Goal: Information Seeking & Learning: Check status

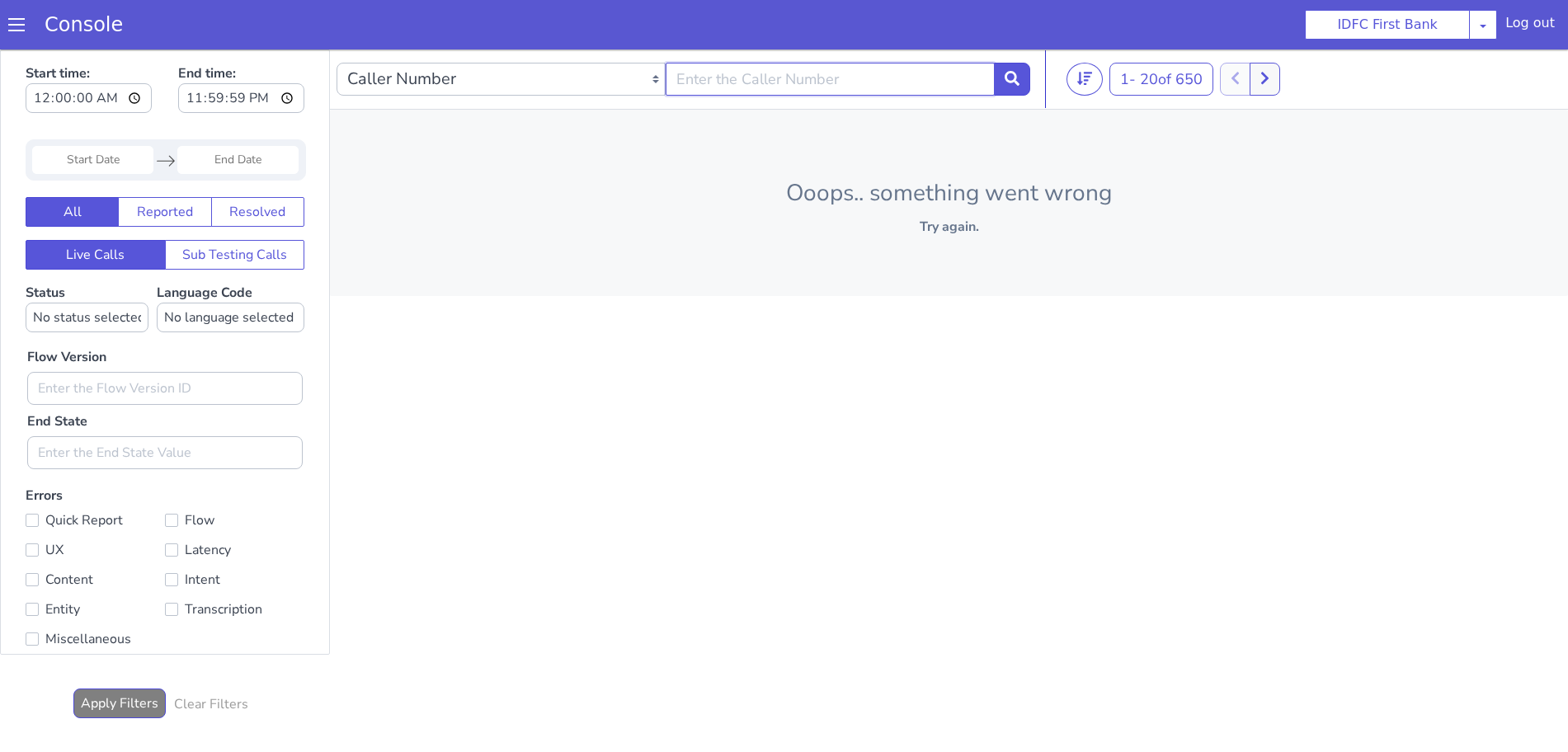
click at [924, 87] on input "text" at bounding box center [830, 78] width 329 height 33
type input "6352248031"
click at [1015, 64] on button at bounding box center [1012, 78] width 36 height 33
click at [1011, 71] on icon at bounding box center [1012, 78] width 15 height 15
click at [13, 23] on span at bounding box center [16, 25] width 17 height 17
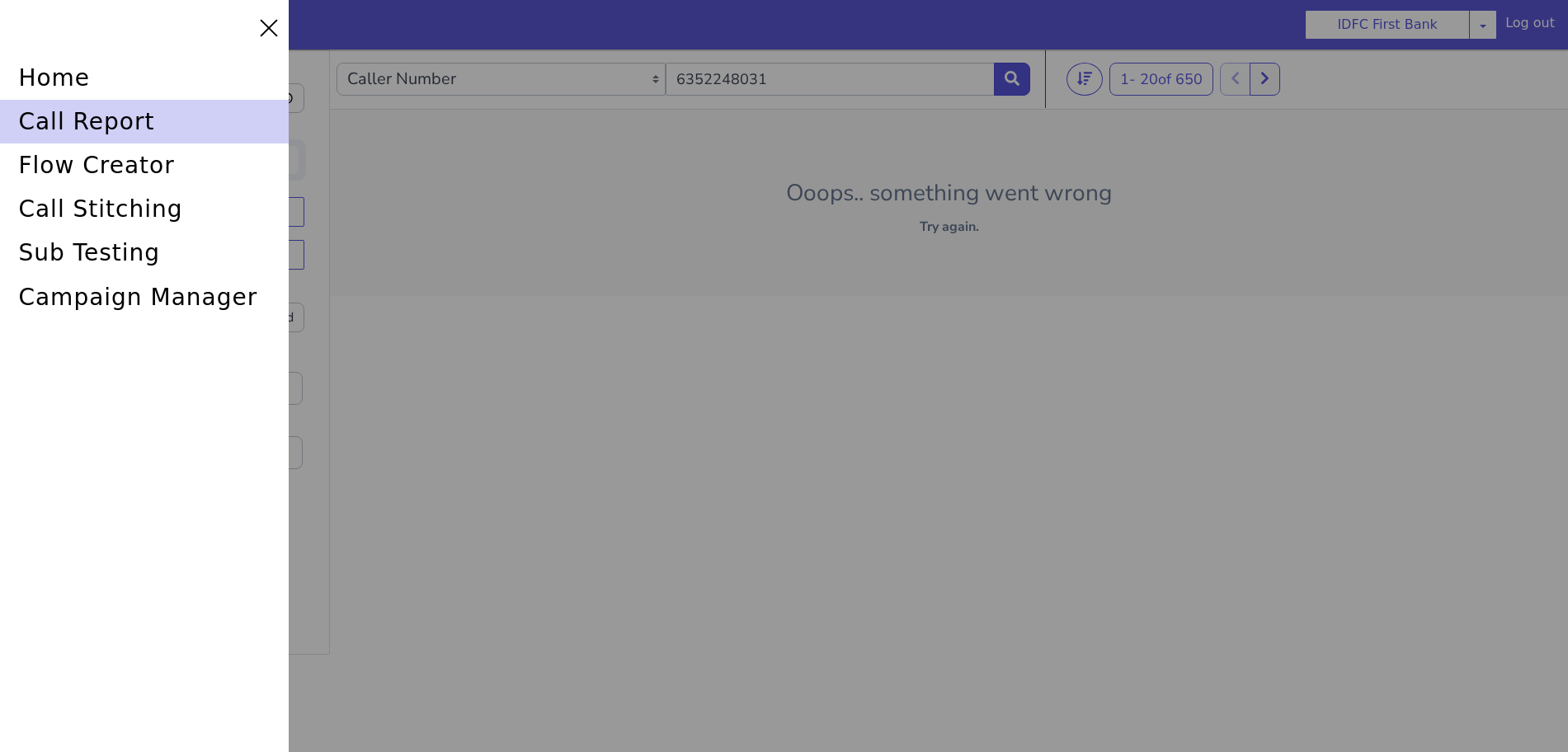
click at [41, 119] on div "call report" at bounding box center [144, 122] width 289 height 44
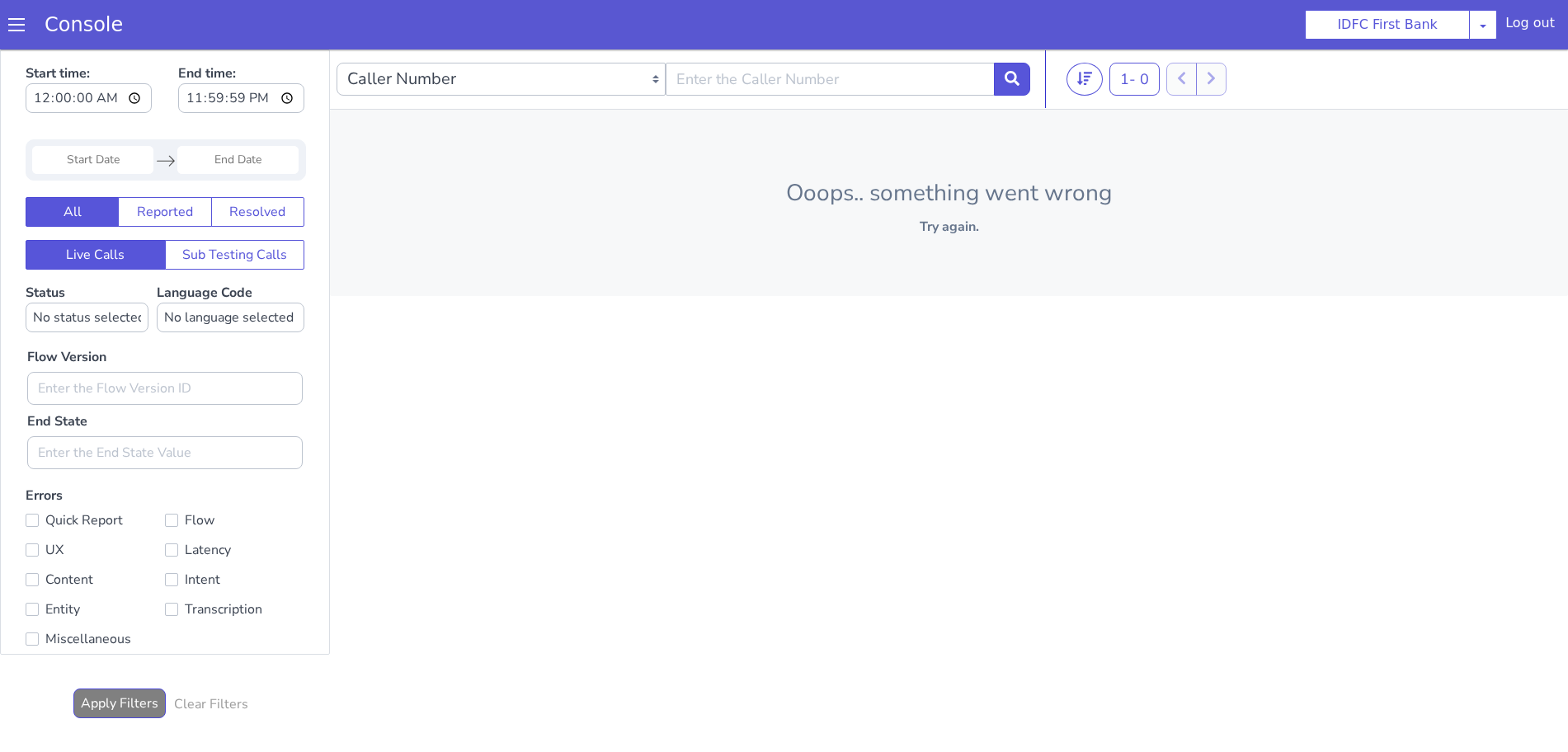
click at [746, 371] on div "Caller Number Call UUID Custom Parameter 1 - 0 20 50 100 Ooops.. something went…" at bounding box center [949, 392] width 1238 height 685
click at [12, 35] on div "Console" at bounding box center [75, 25] width 151 height 46
click at [18, 19] on span at bounding box center [16, 25] width 17 height 17
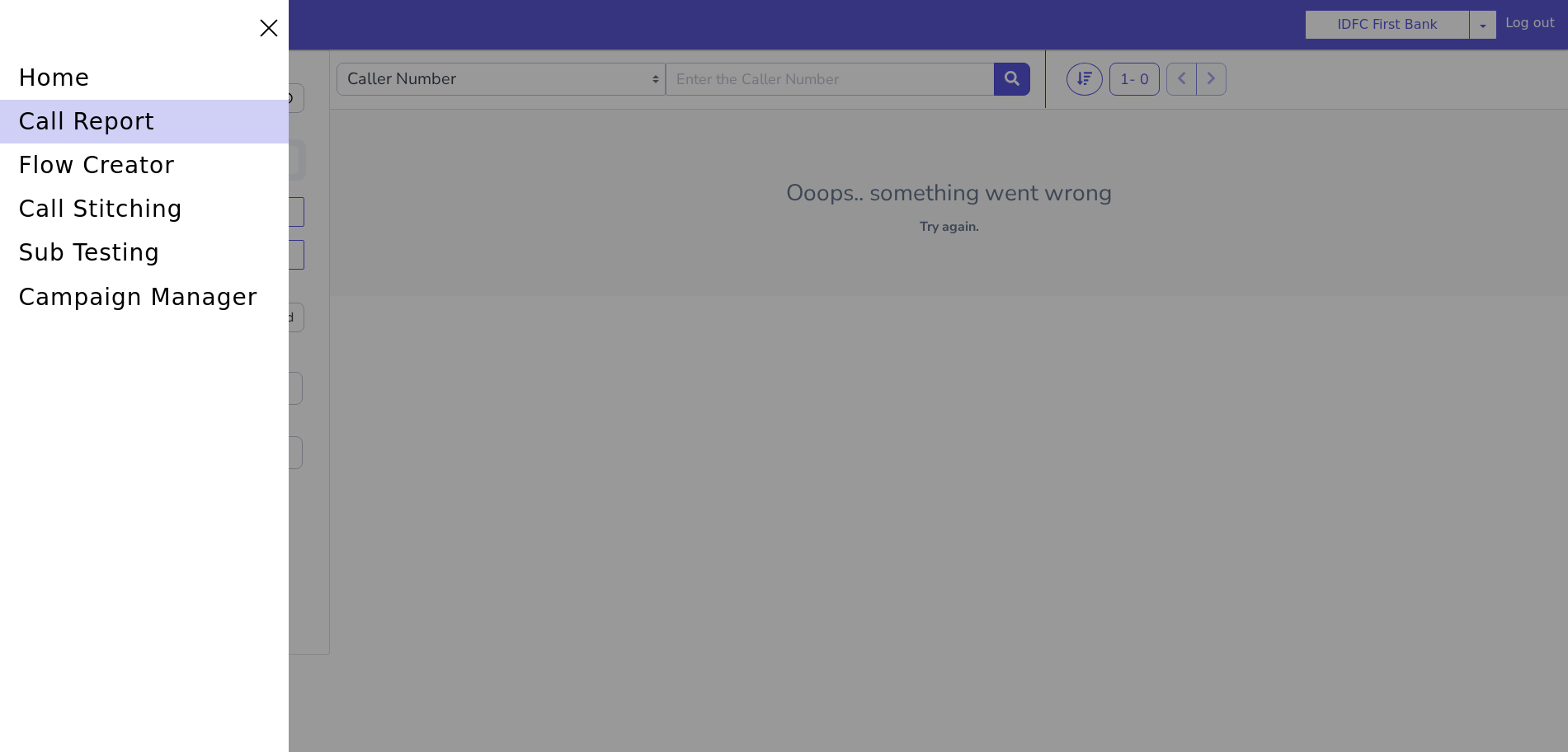
click at [47, 117] on div "call report" at bounding box center [144, 122] width 289 height 44
click at [107, 122] on div "call report" at bounding box center [144, 122] width 289 height 44
click at [53, 111] on div "call report" at bounding box center [144, 122] width 289 height 44
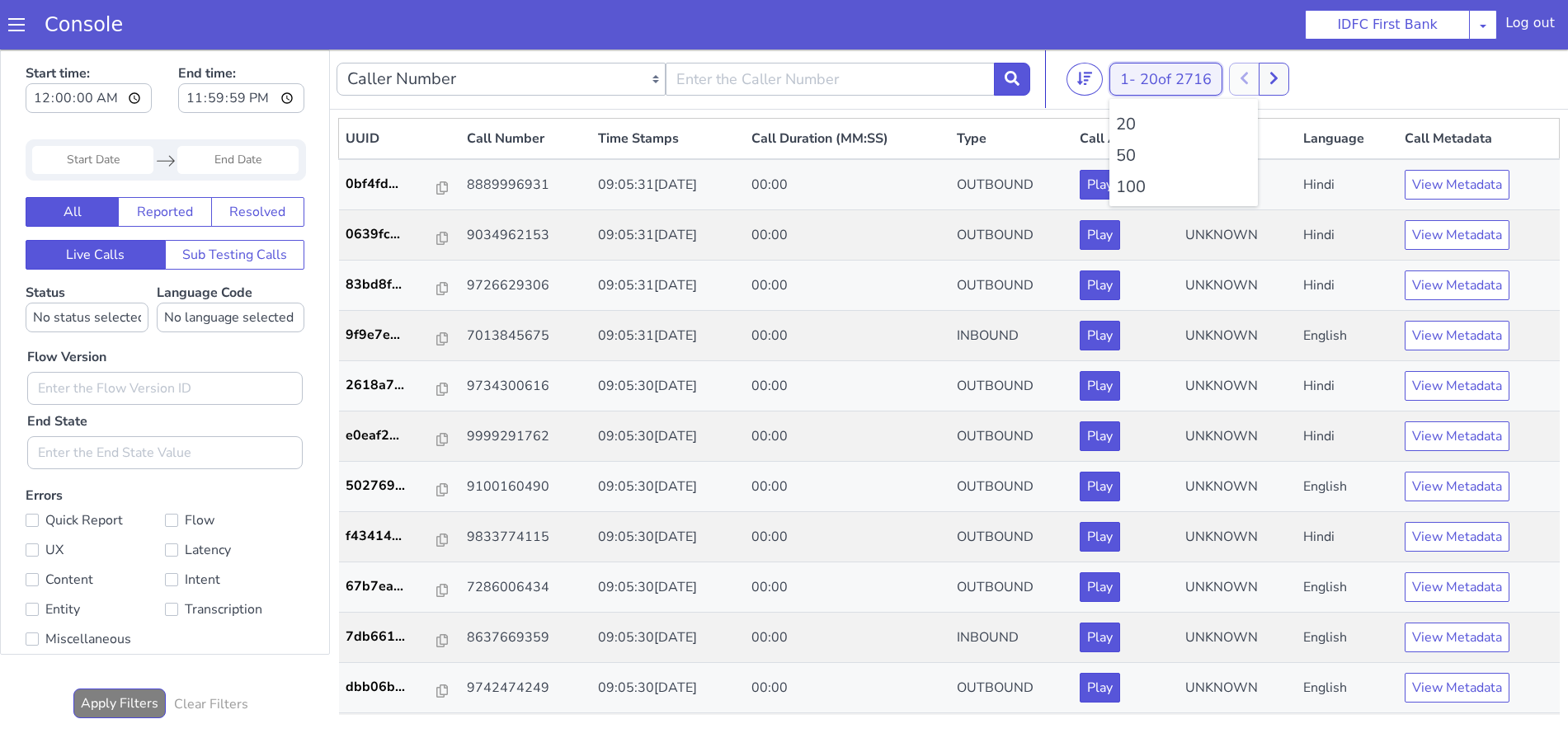
click at [1153, 72] on span "20 of 2716" at bounding box center [1176, 79] width 72 height 19
click at [1131, 189] on li "100" at bounding box center [1184, 188] width 136 height 25
click at [762, 81] on input "text" at bounding box center [830, 78] width 329 height 33
type input "6352248031"
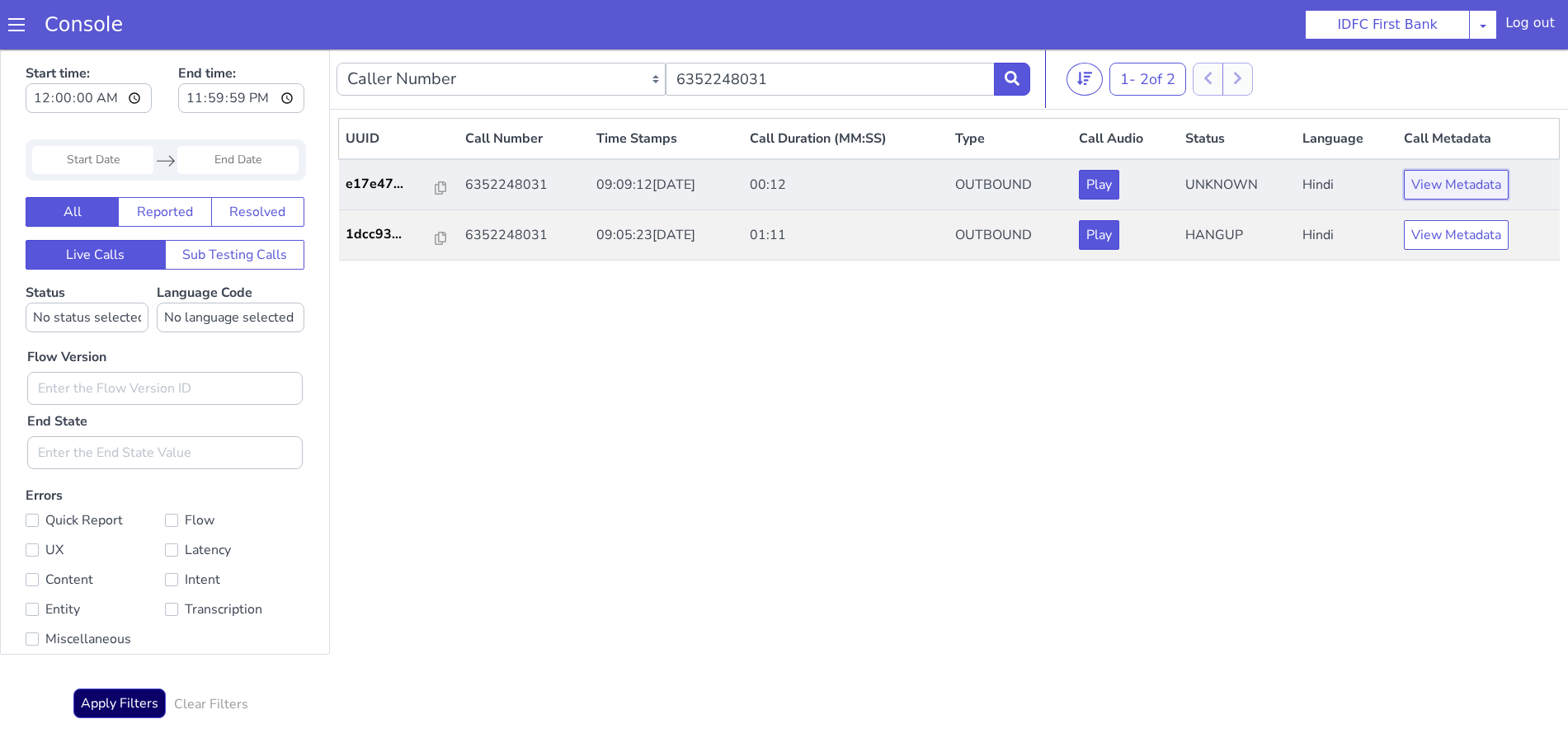
click at [1439, 179] on button "View Metadata" at bounding box center [1456, 185] width 105 height 30
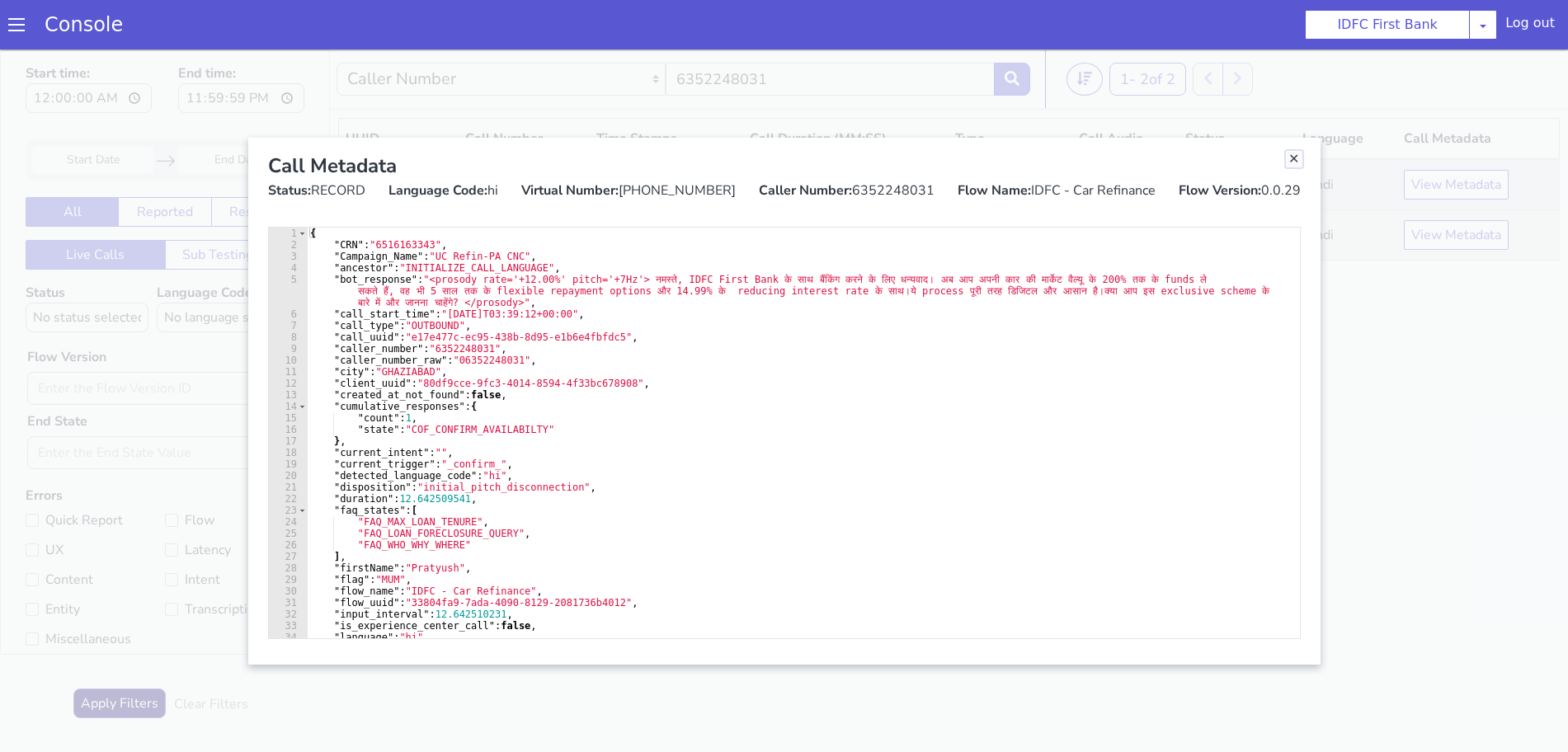
click at [1289, 161] on link "Close" at bounding box center [1294, 159] width 17 height 17
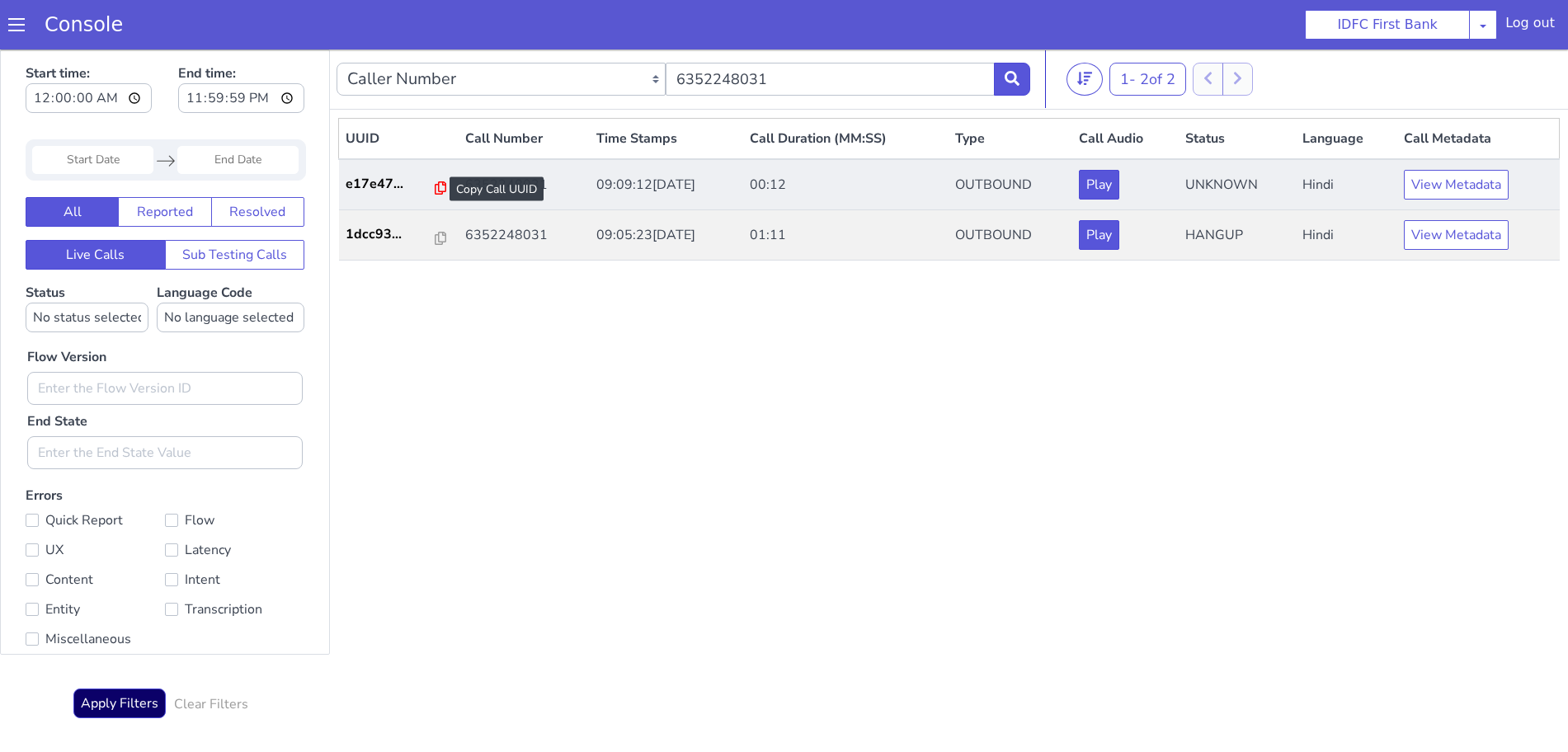
click at [435, 188] on icon at bounding box center [440, 188] width 11 height 13
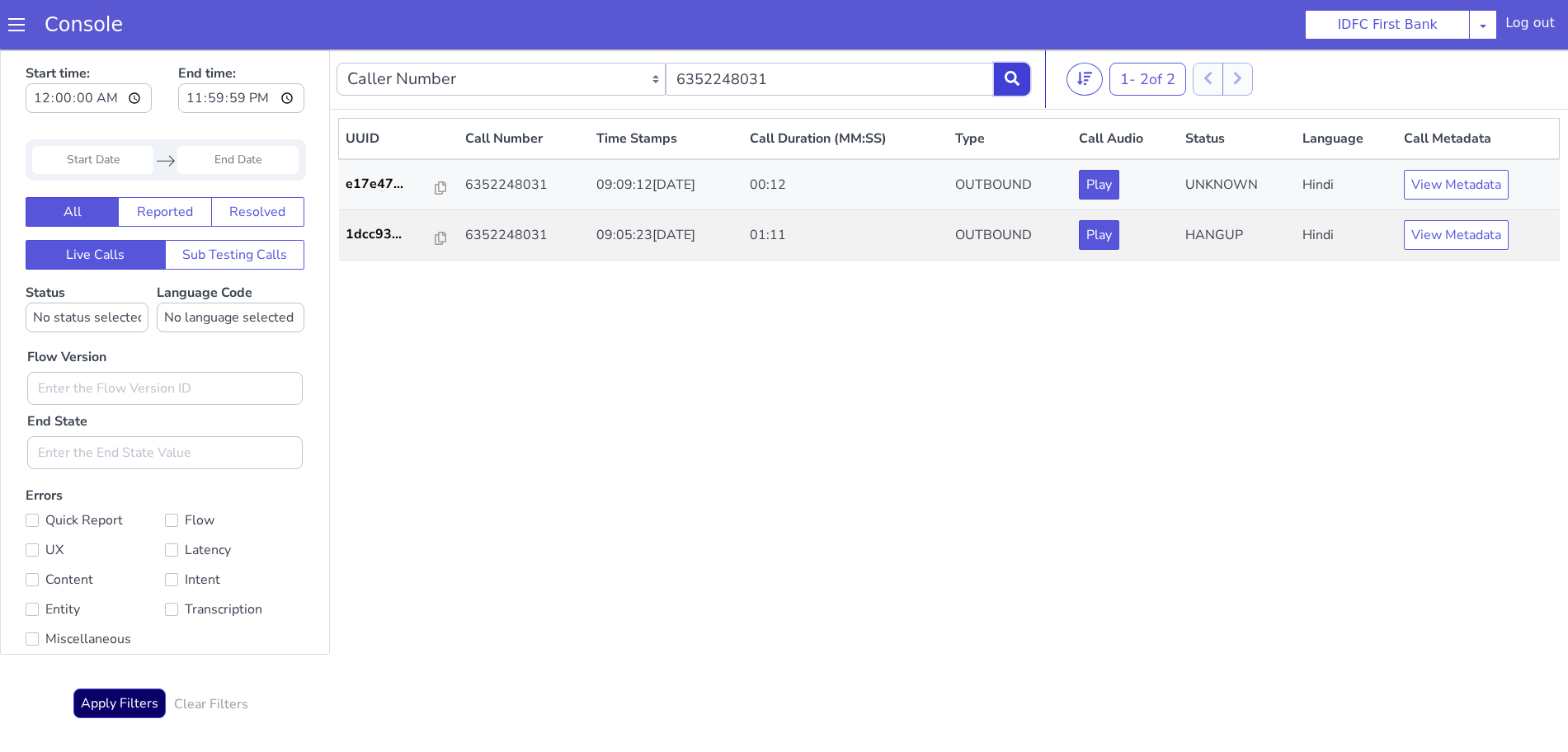
click at [1009, 74] on icon at bounding box center [1012, 78] width 15 height 15
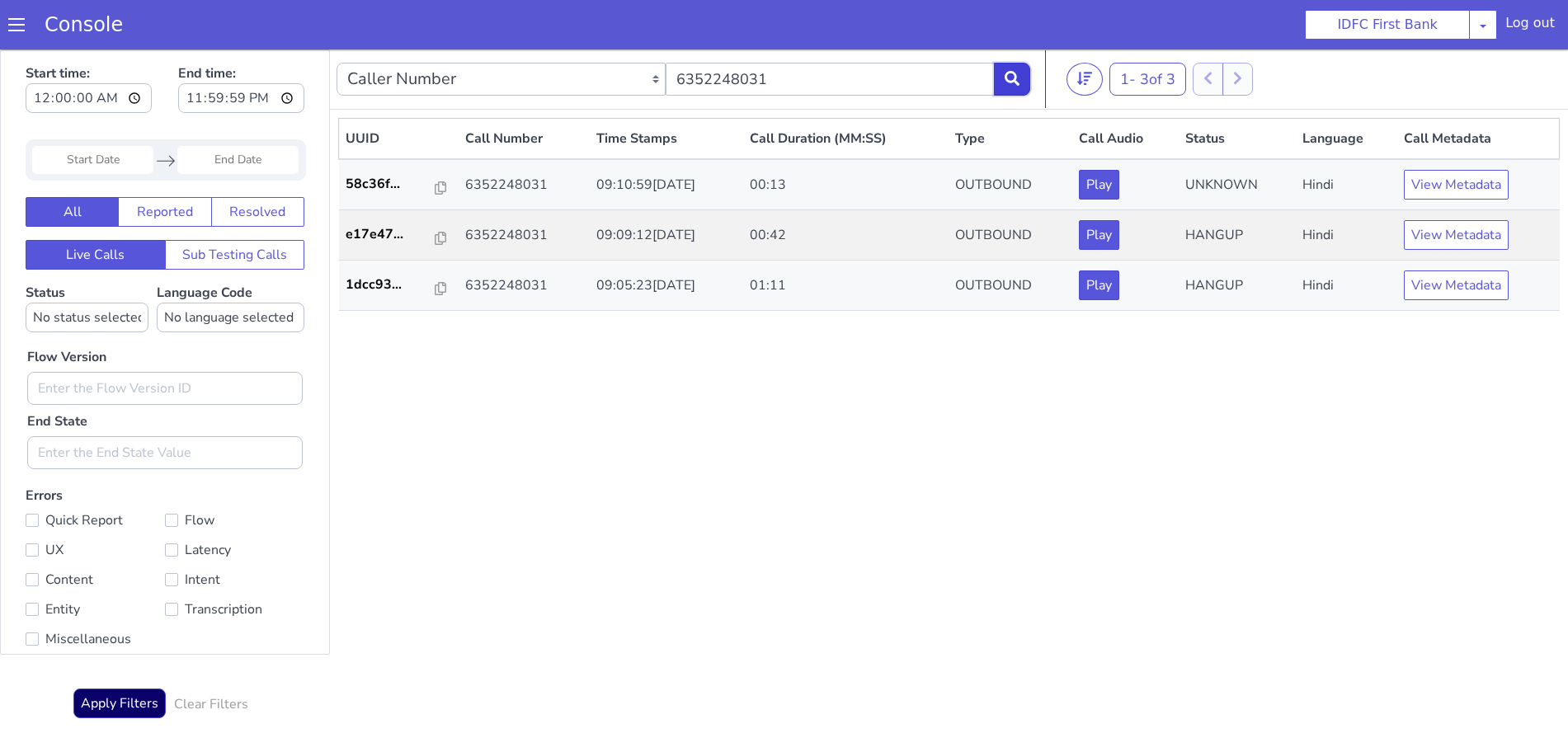
click at [1011, 75] on icon at bounding box center [1012, 78] width 15 height 15
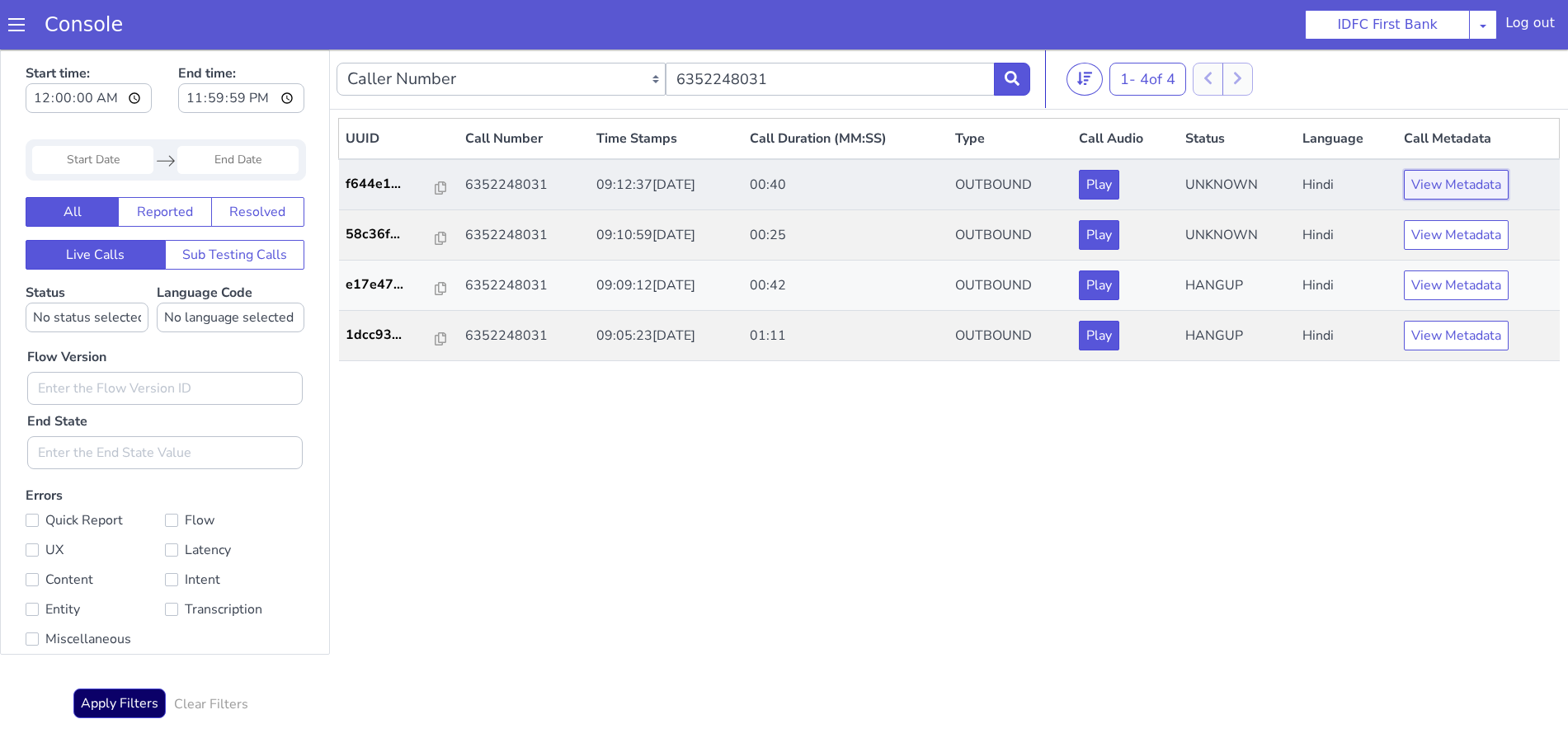
click at [1453, 180] on button "View Metadata" at bounding box center [1456, 185] width 105 height 30
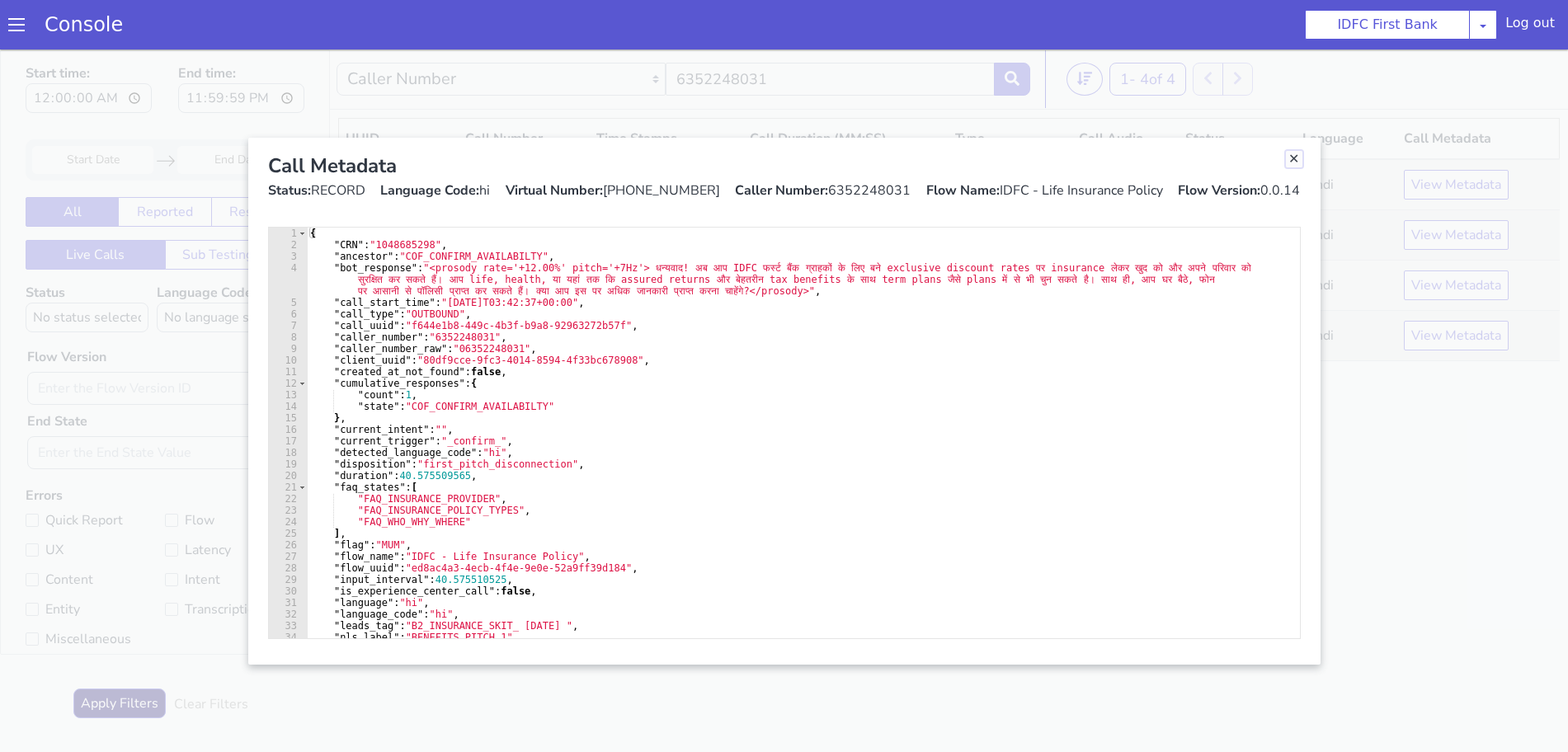
click at [1292, 155] on link "Close" at bounding box center [1294, 159] width 17 height 17
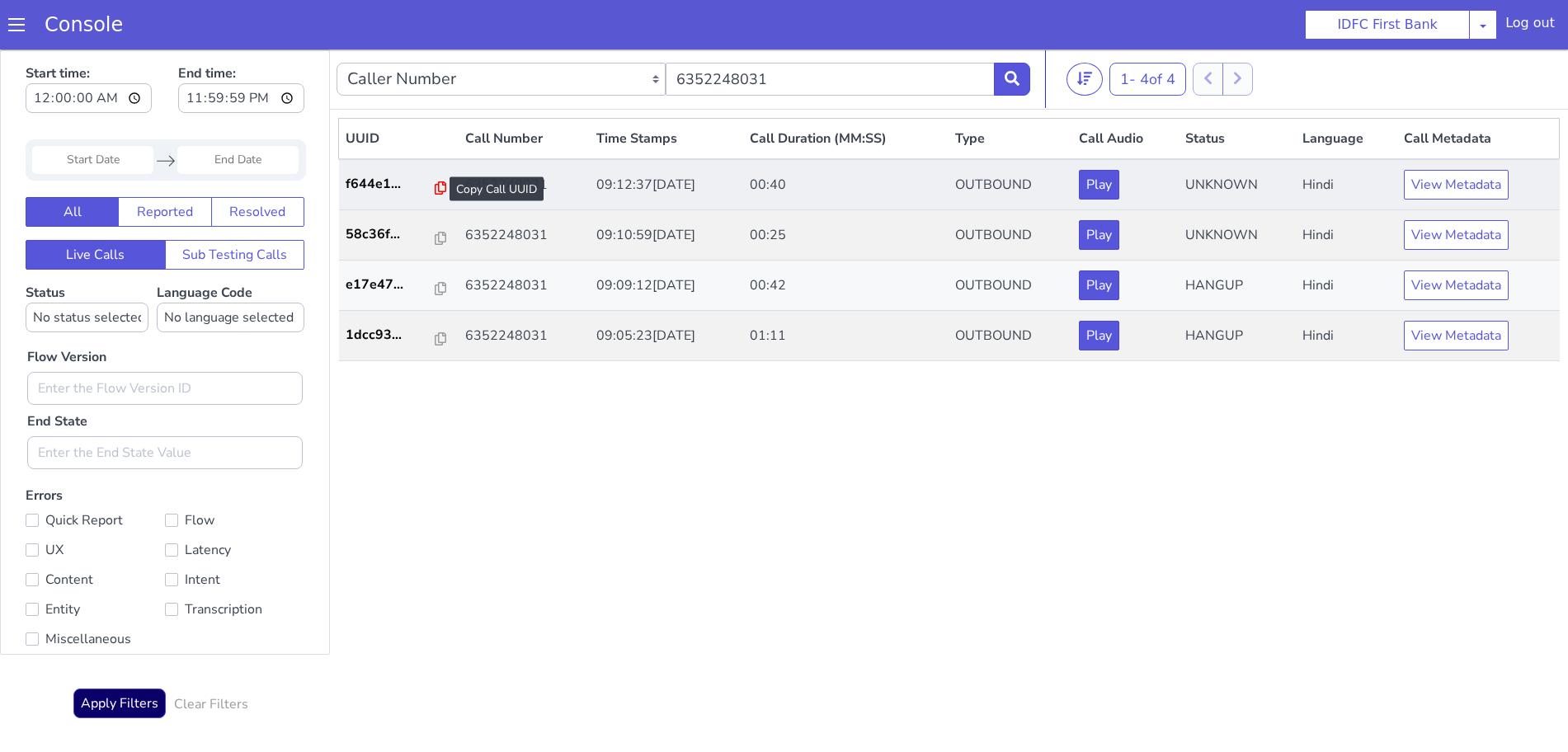
click at [435, 188] on icon at bounding box center [440, 188] width 11 height 13
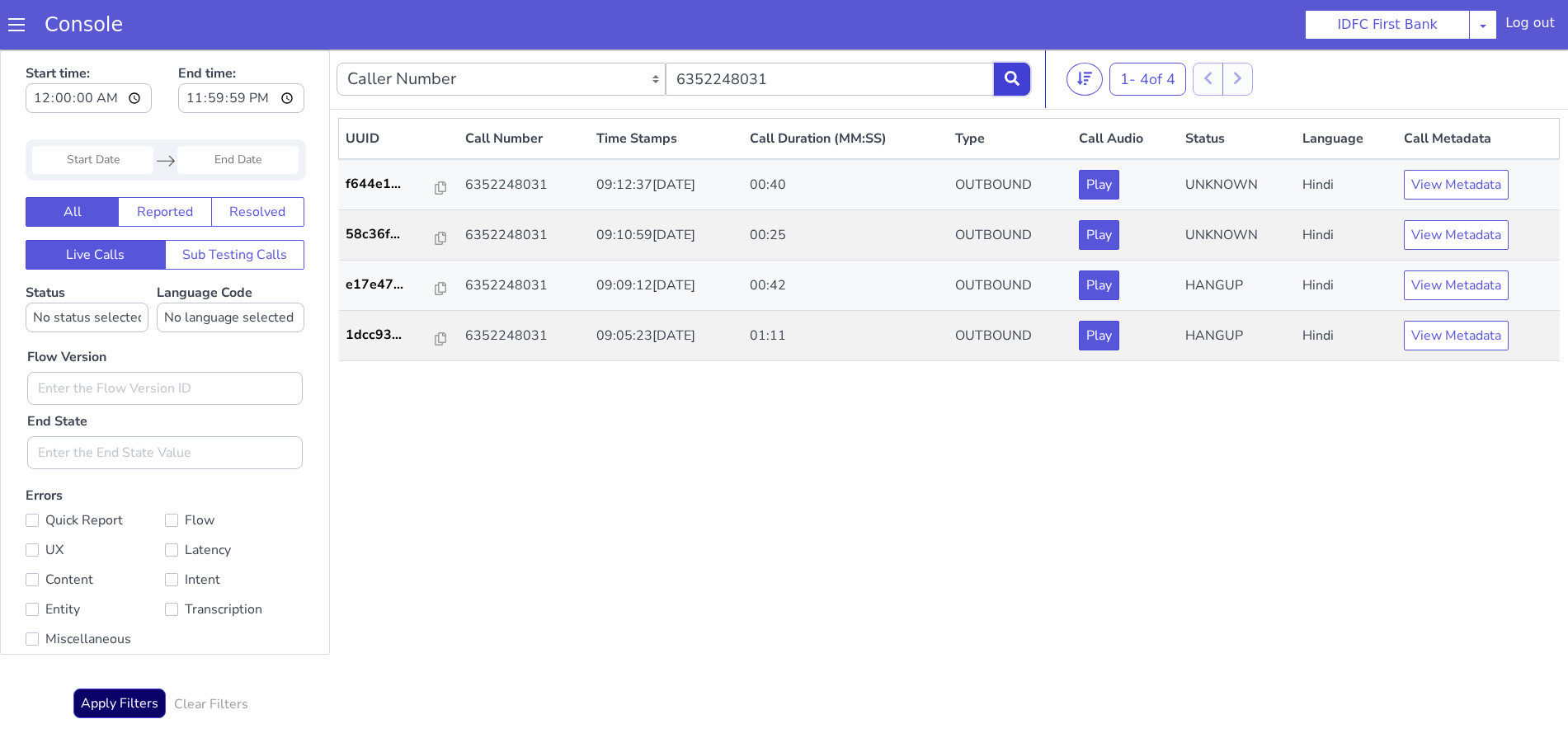
click at [1020, 64] on button at bounding box center [1012, 78] width 36 height 33
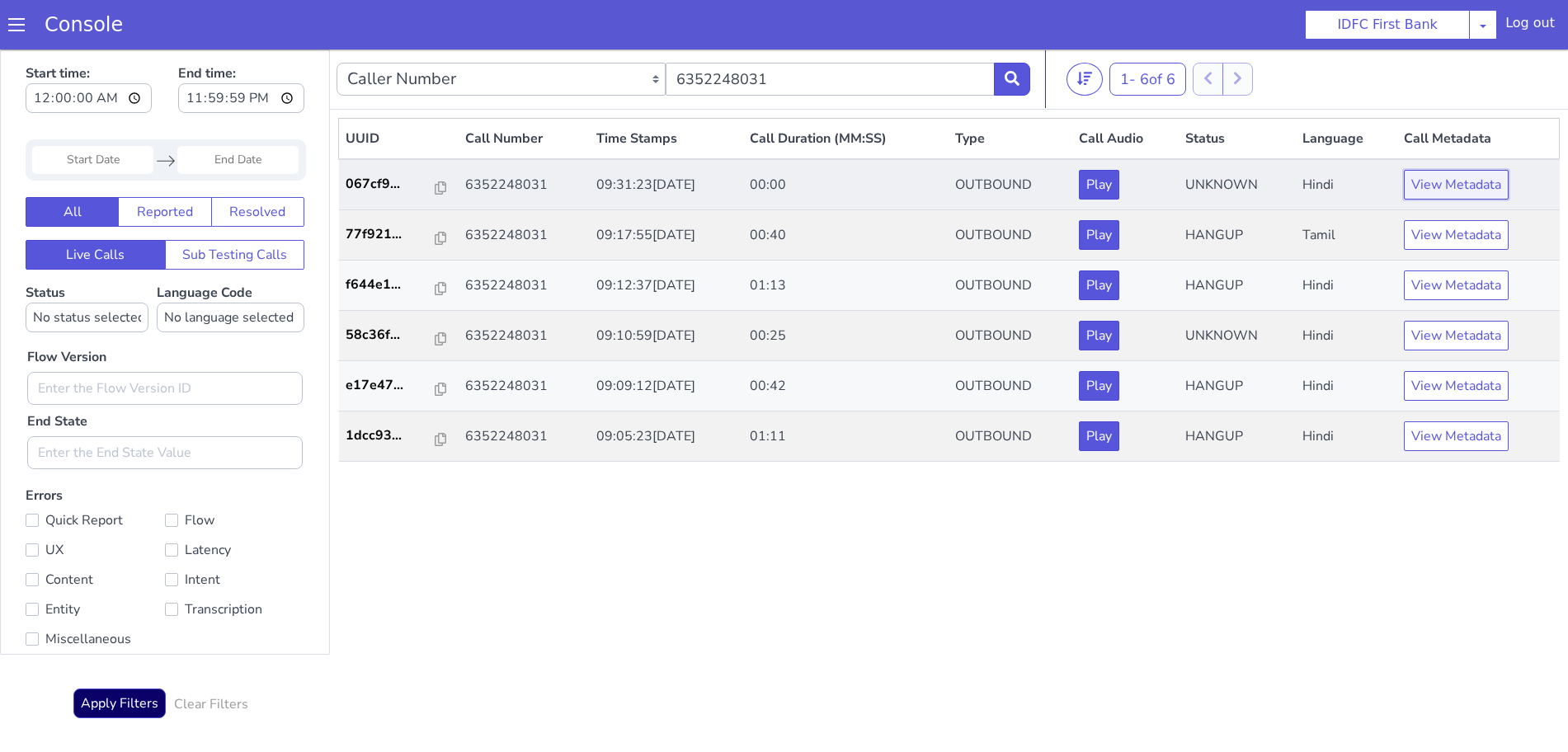
click at [1476, 173] on button "View Metadata" at bounding box center [1456, 185] width 105 height 30
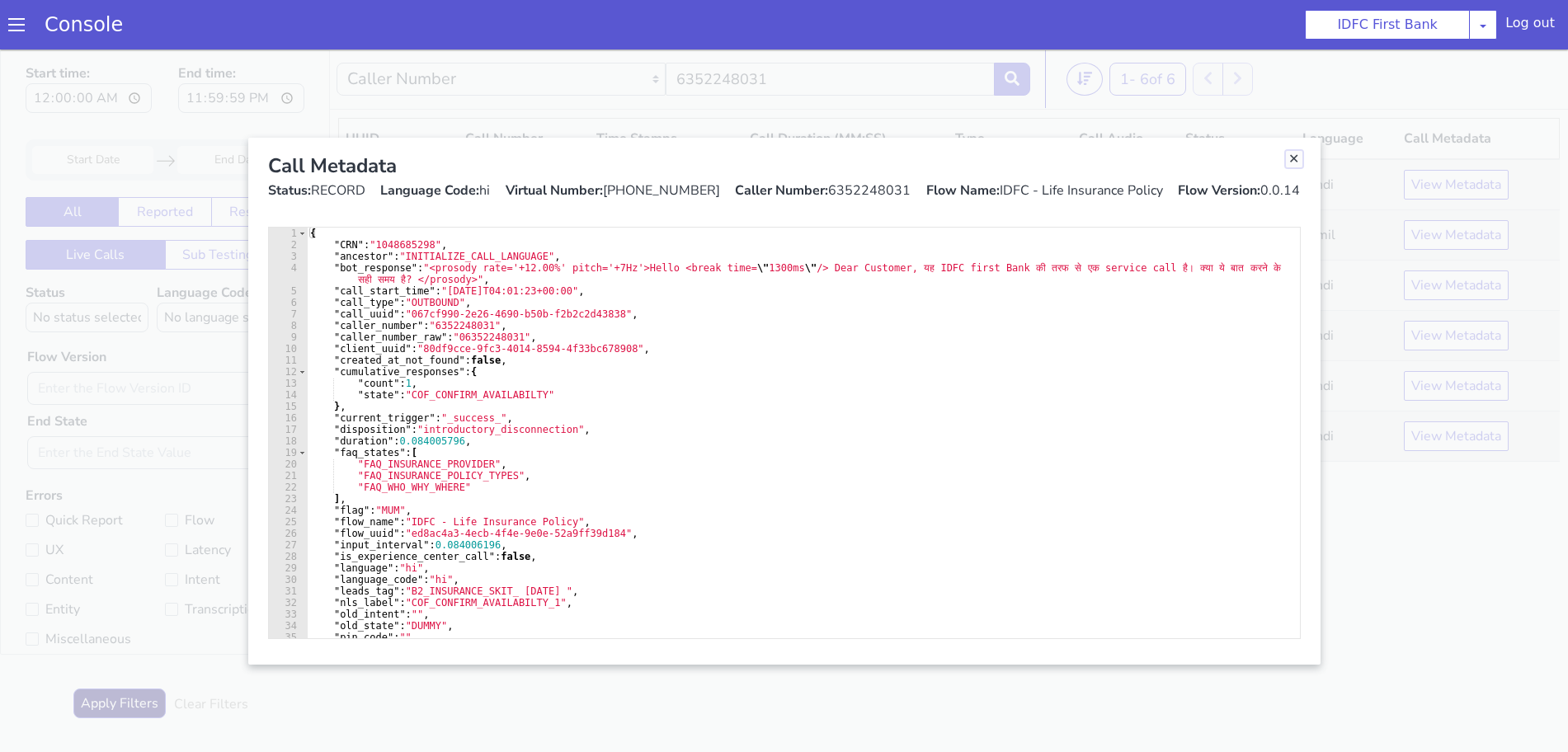
click at [1294, 164] on link "Close" at bounding box center [1294, 159] width 17 height 17
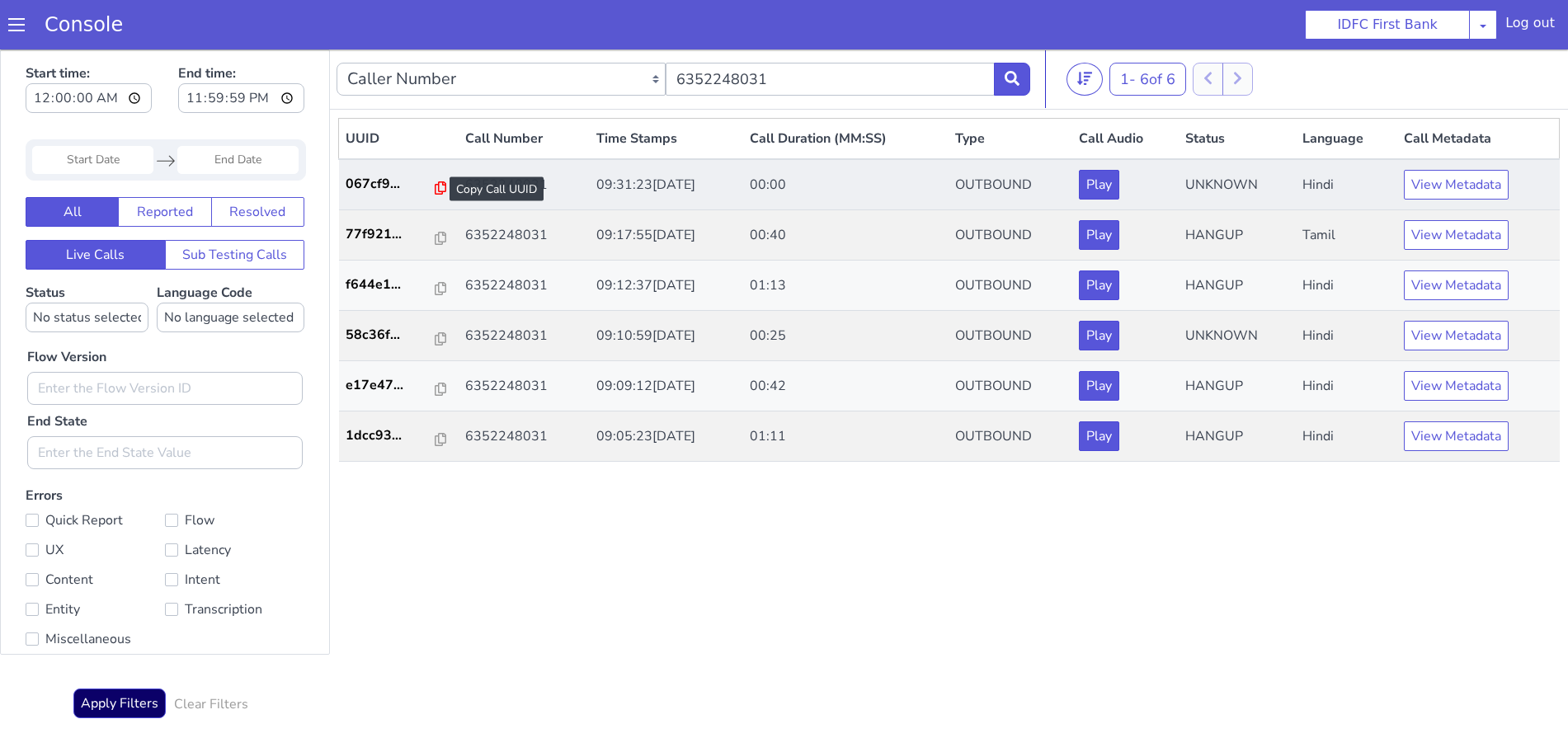
click at [435, 188] on icon at bounding box center [440, 188] width 11 height 13
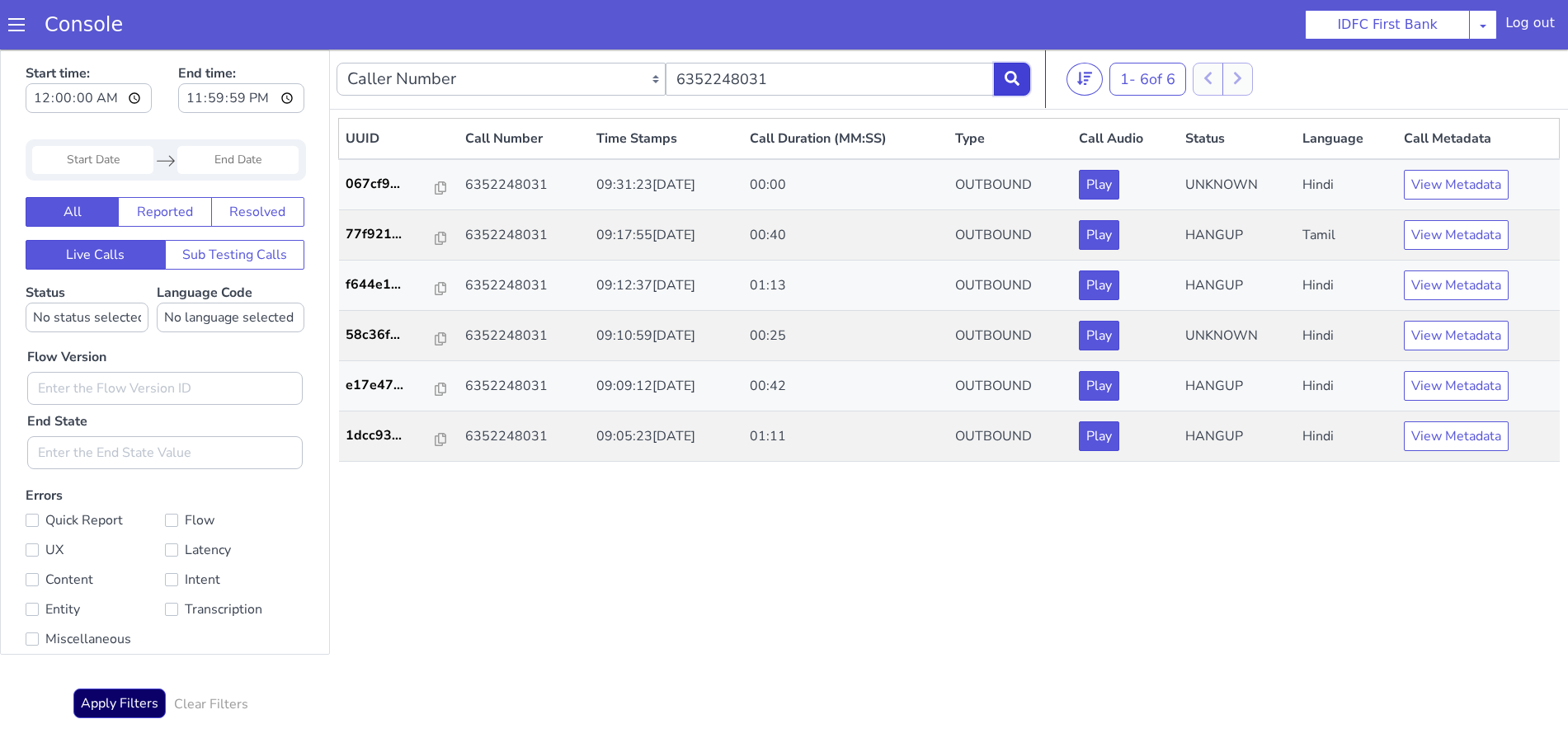
click at [1026, 65] on button at bounding box center [1012, 78] width 36 height 33
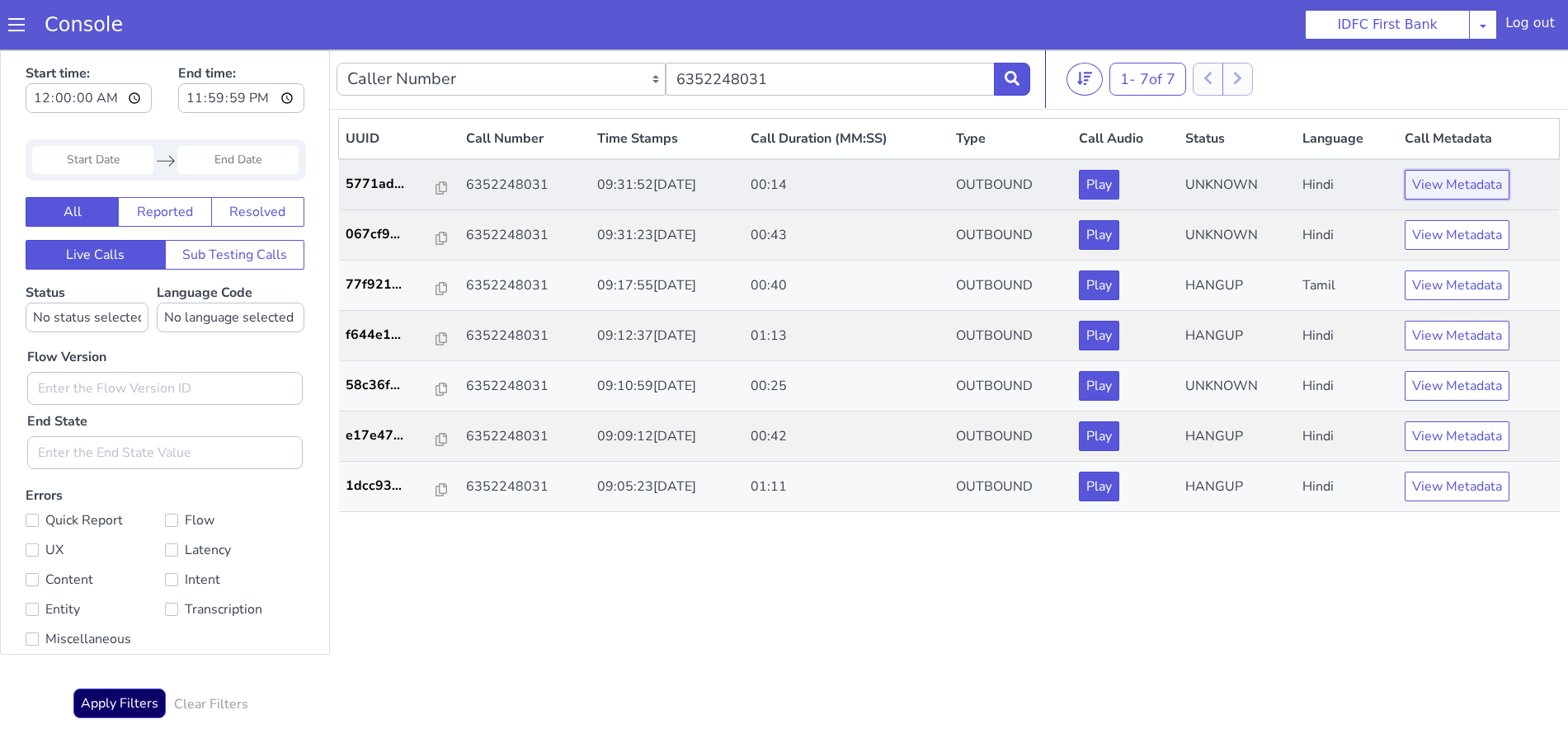
click at [1471, 178] on button "View Metadata" at bounding box center [1457, 185] width 105 height 30
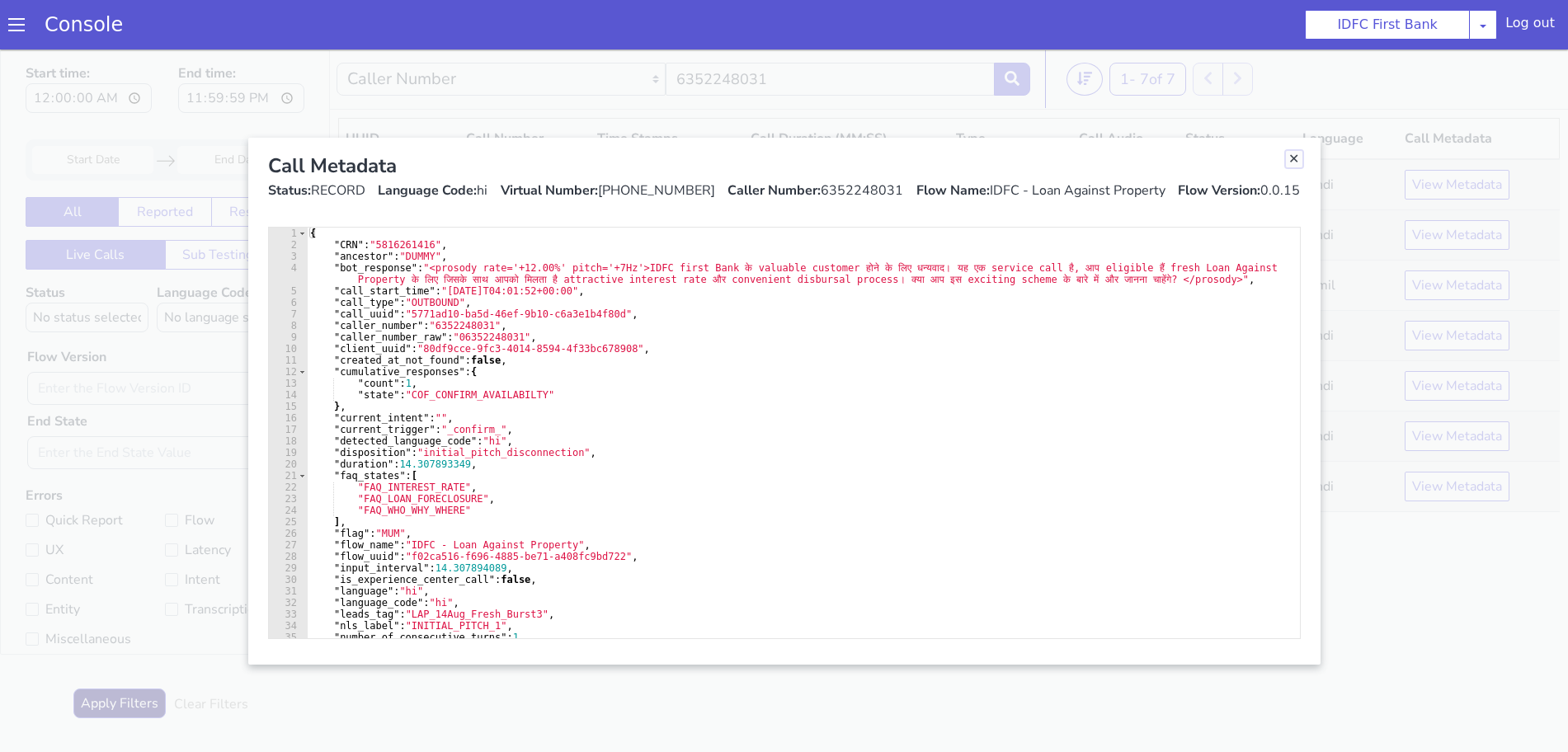
click at [1298, 161] on link "Close" at bounding box center [1294, 159] width 17 height 17
